Goal: Task Accomplishment & Management: Manage account settings

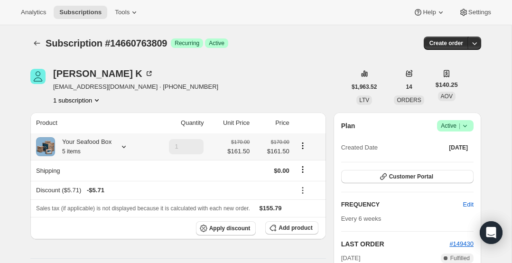
click at [128, 148] on icon at bounding box center [123, 146] width 9 height 9
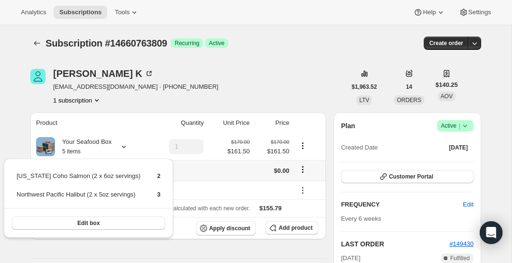
click at [232, 168] on td at bounding box center [230, 170] width 46 height 21
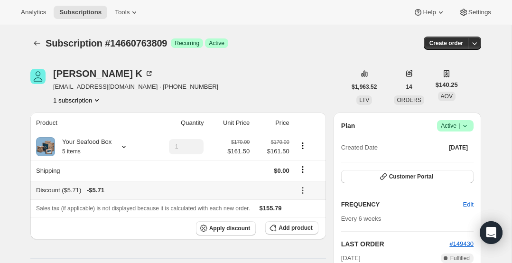
click at [300, 190] on icon at bounding box center [302, 190] width 9 height 9
click at [303, 207] on span "Edit" at bounding box center [302, 208] width 10 height 7
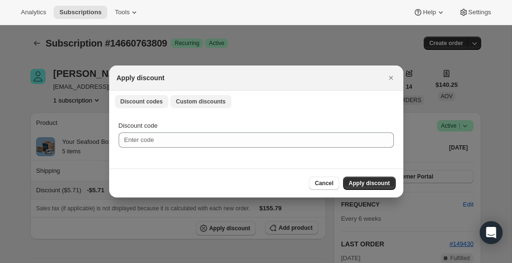
click at [201, 101] on span "Custom discounts" at bounding box center [201, 102] width 50 height 8
select select "indefinitely"
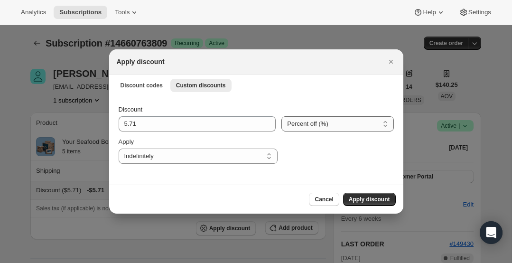
click at [346, 126] on select "Percent off (%) Amount off ($)" at bounding box center [338, 123] width 112 height 15
select select "fixed"
click at [282, 116] on select "Percent off (%) Amount off ($)" at bounding box center [338, 123] width 112 height 15
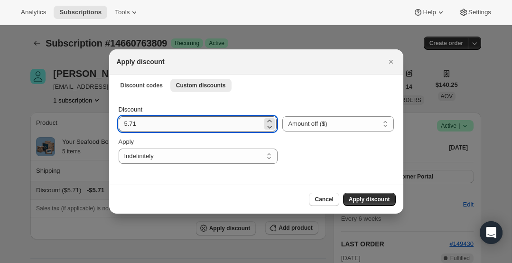
click at [187, 123] on input "5.71" at bounding box center [191, 123] width 144 height 15
type input "5"
type input "10"
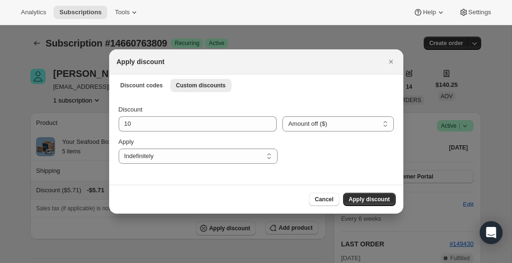
click at [384, 199] on span "Apply discount" at bounding box center [369, 200] width 41 height 8
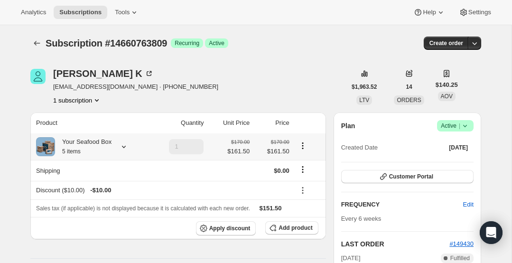
click at [128, 148] on icon at bounding box center [123, 146] width 9 height 9
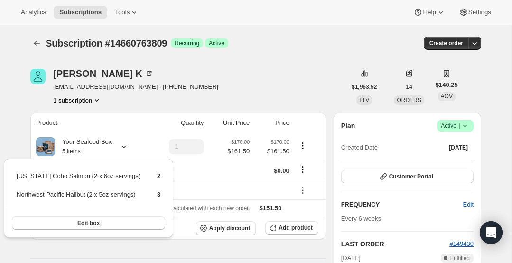
click at [214, 91] on div "[PERSON_NAME] [EMAIL_ADDRESS][DOMAIN_NAME] · [PHONE_NUMBER] 1 subscription" at bounding box center [188, 87] width 316 height 36
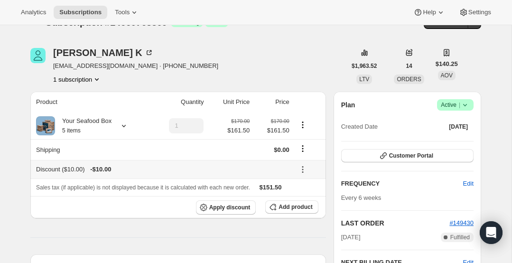
scroll to position [91, 0]
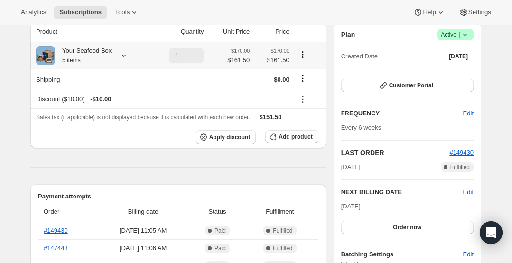
click at [127, 57] on icon at bounding box center [123, 55] width 9 height 9
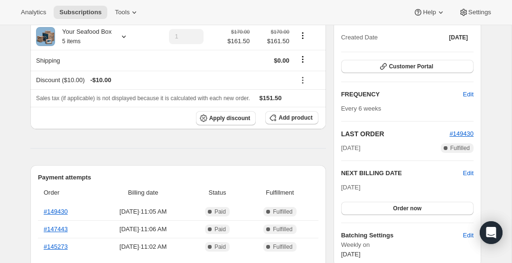
scroll to position [104, 0]
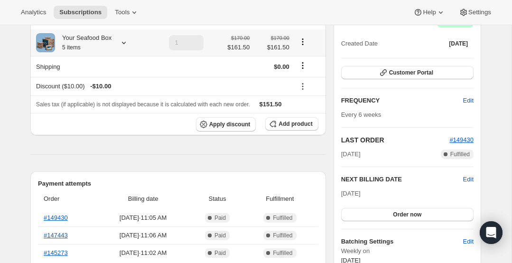
click at [122, 39] on icon at bounding box center [123, 42] width 9 height 9
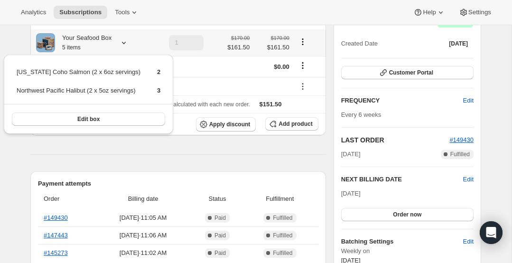
click at [151, 33] on td "1" at bounding box center [178, 42] width 57 height 27
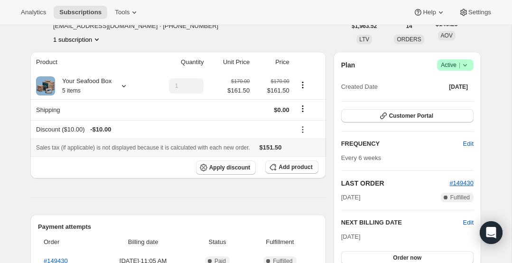
scroll to position [70, 0]
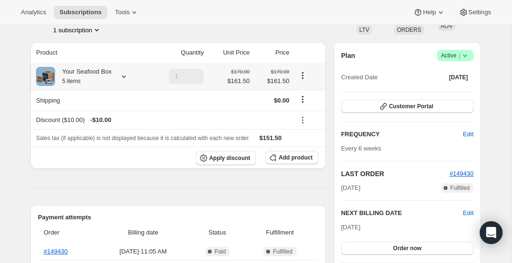
click at [128, 76] on icon at bounding box center [123, 76] width 9 height 9
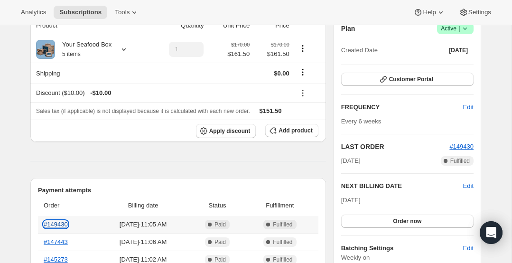
scroll to position [97, 0]
click at [55, 224] on link "#149430" at bounding box center [56, 224] width 24 height 7
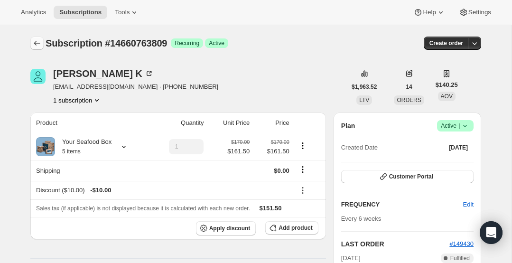
click at [36, 41] on icon "Subscriptions" at bounding box center [36, 42] width 9 height 9
